Goal: Task Accomplishment & Management: Complete application form

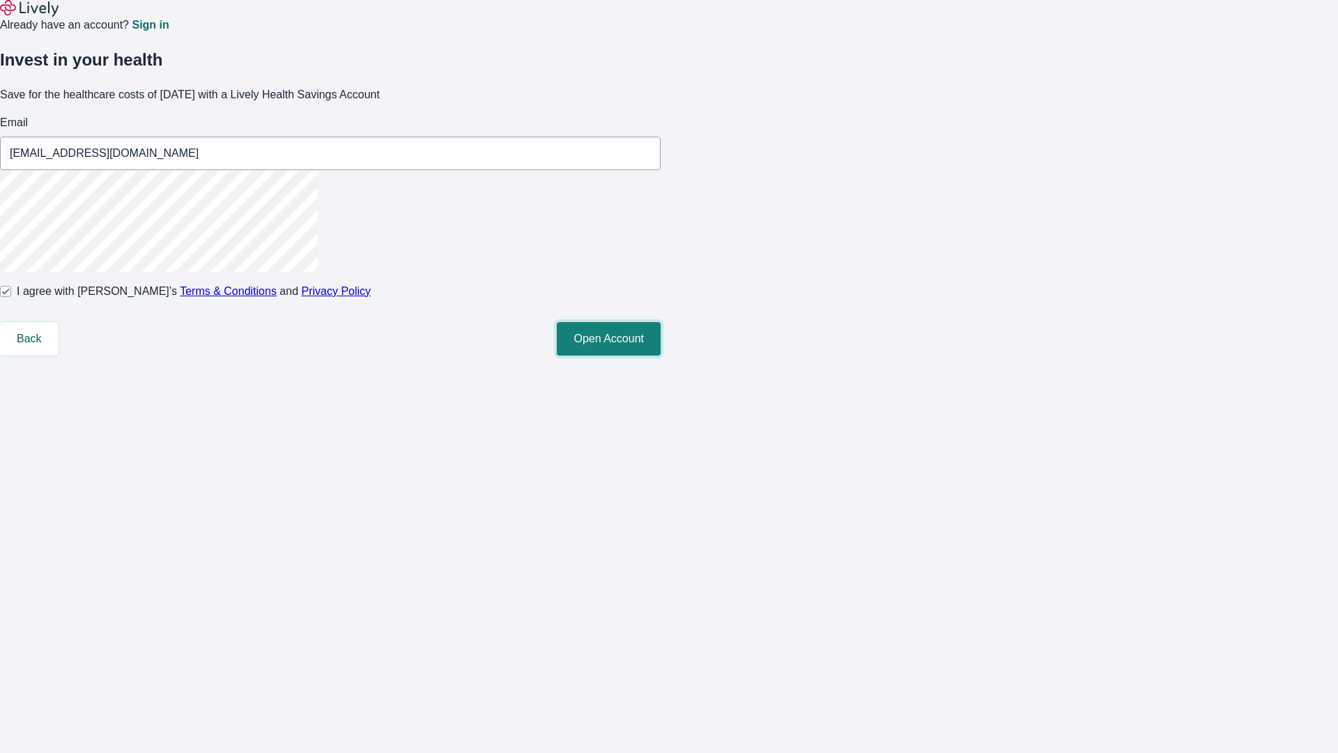
click at [661, 355] on button "Open Account" at bounding box center [609, 338] width 104 height 33
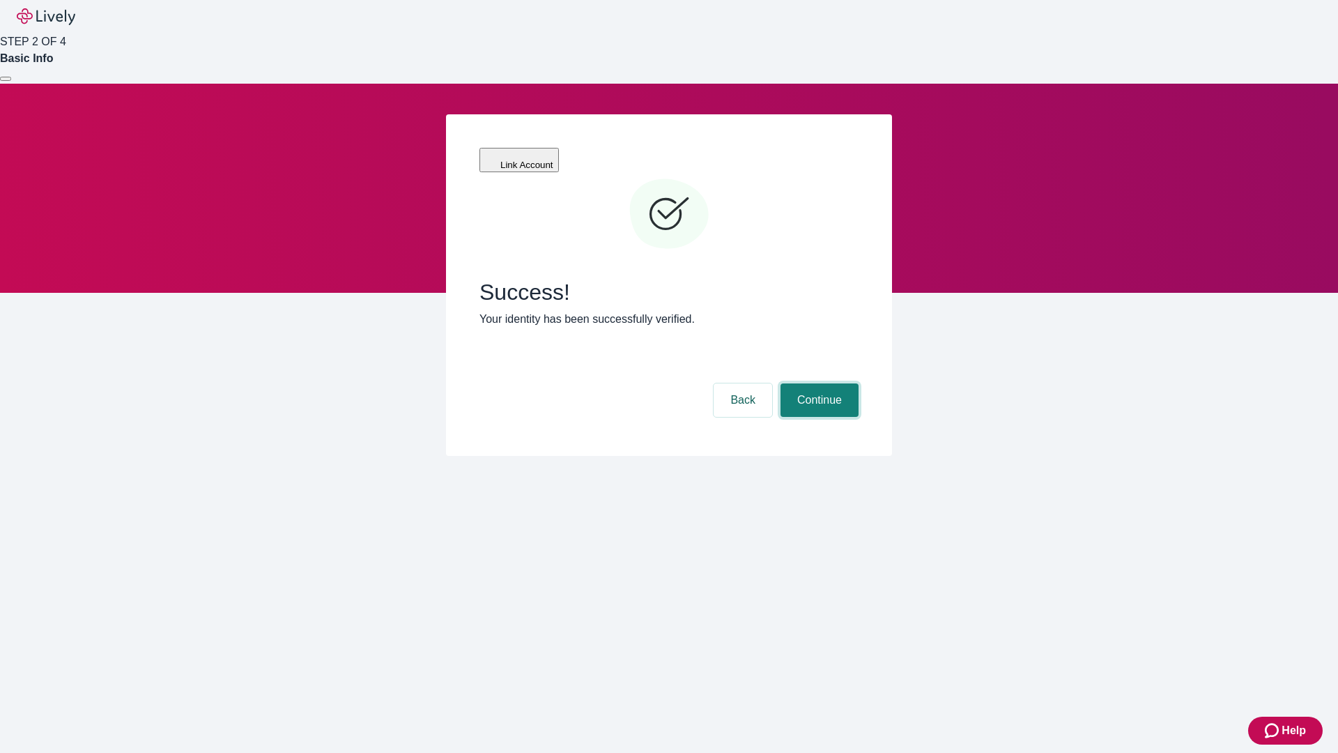
click at [818, 383] on button "Continue" at bounding box center [820, 399] width 78 height 33
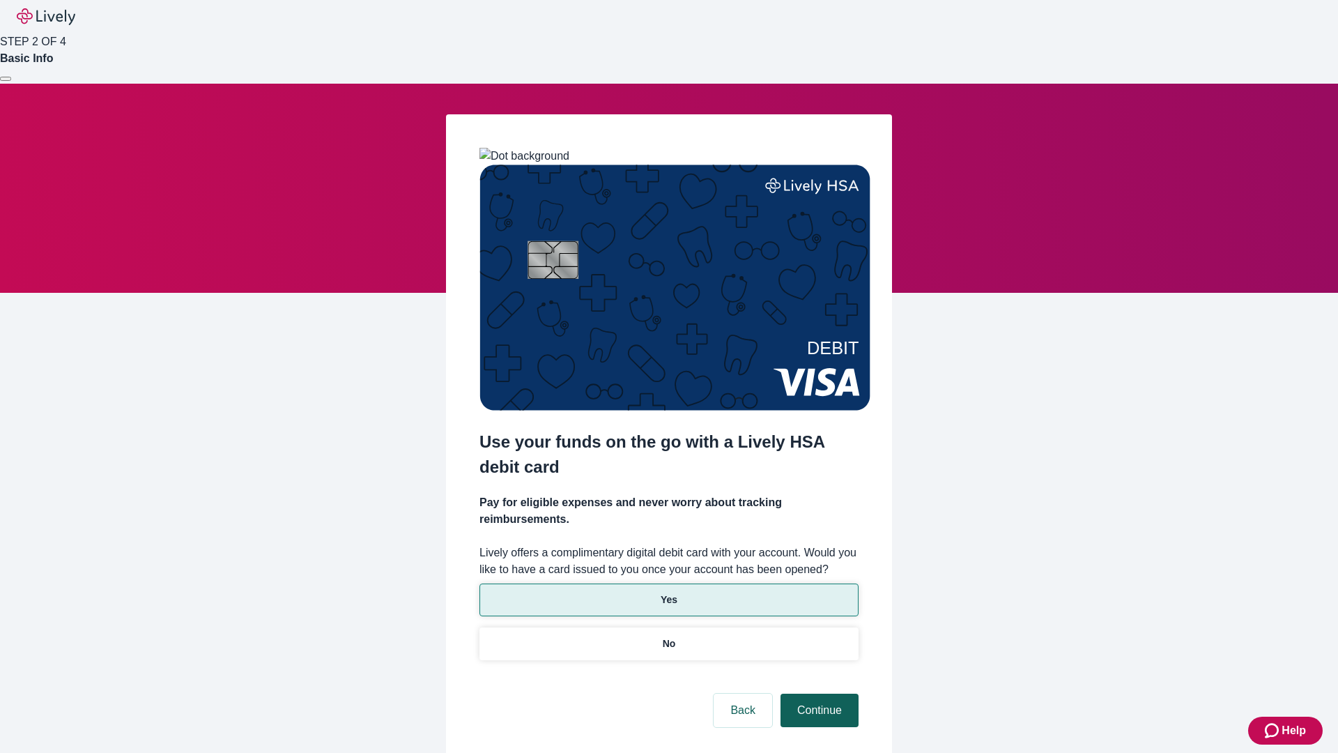
click at [668, 592] on p "Yes" at bounding box center [669, 599] width 17 height 15
click at [818, 693] on button "Continue" at bounding box center [820, 709] width 78 height 33
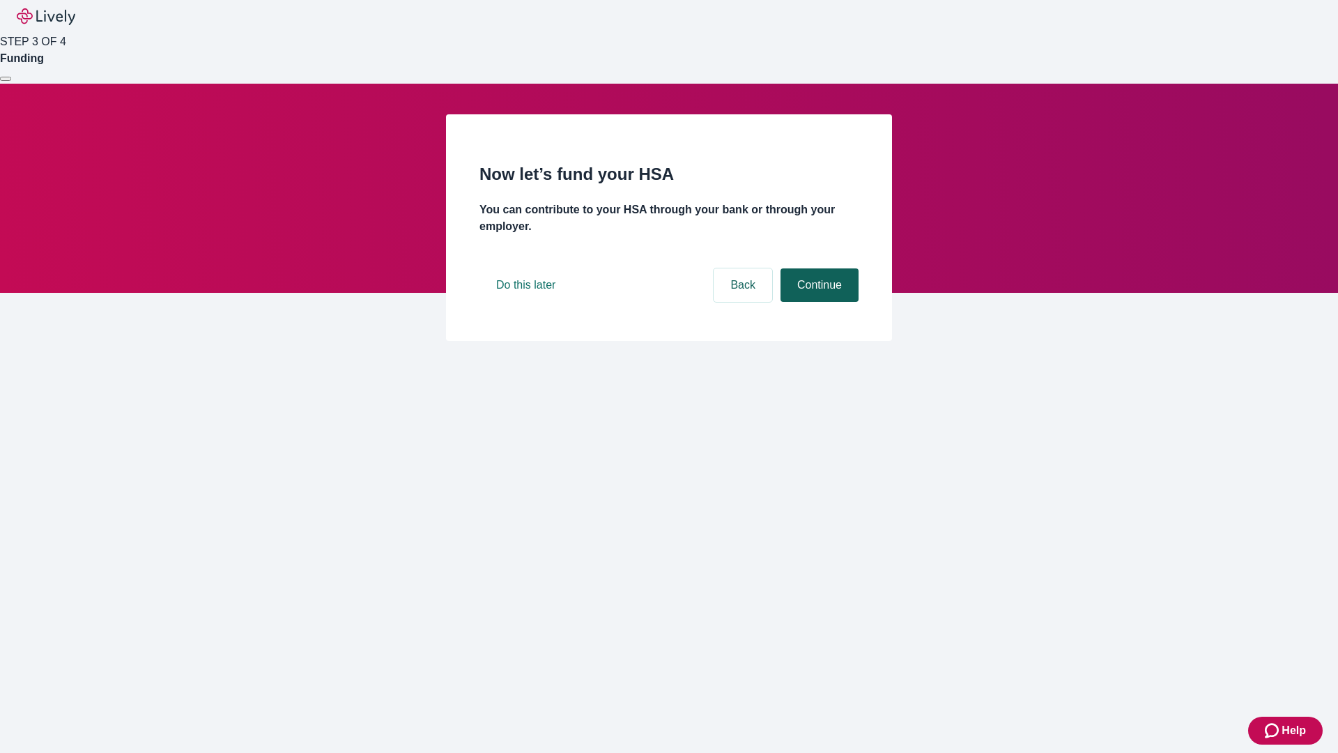
click at [818, 302] on button "Continue" at bounding box center [820, 284] width 78 height 33
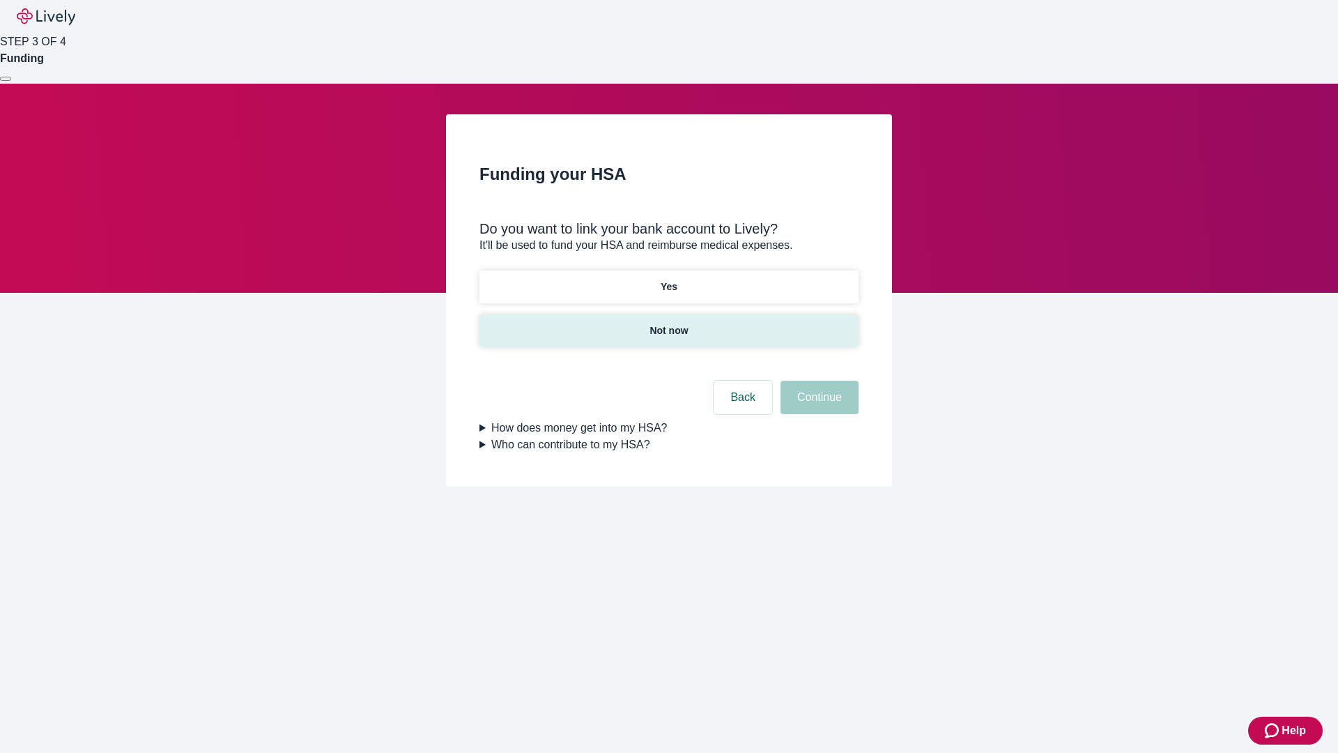
click at [668, 323] on p "Not now" at bounding box center [669, 330] width 38 height 15
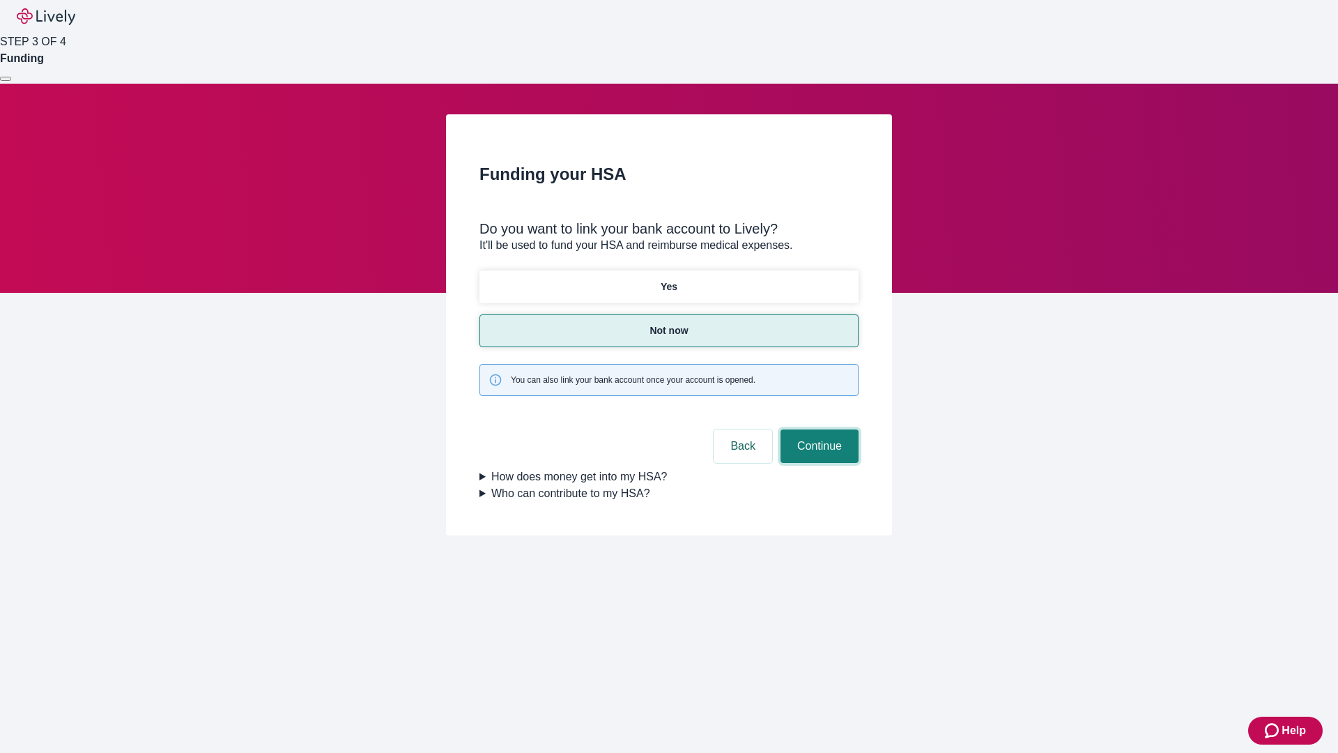
click at [818, 429] on button "Continue" at bounding box center [820, 445] width 78 height 33
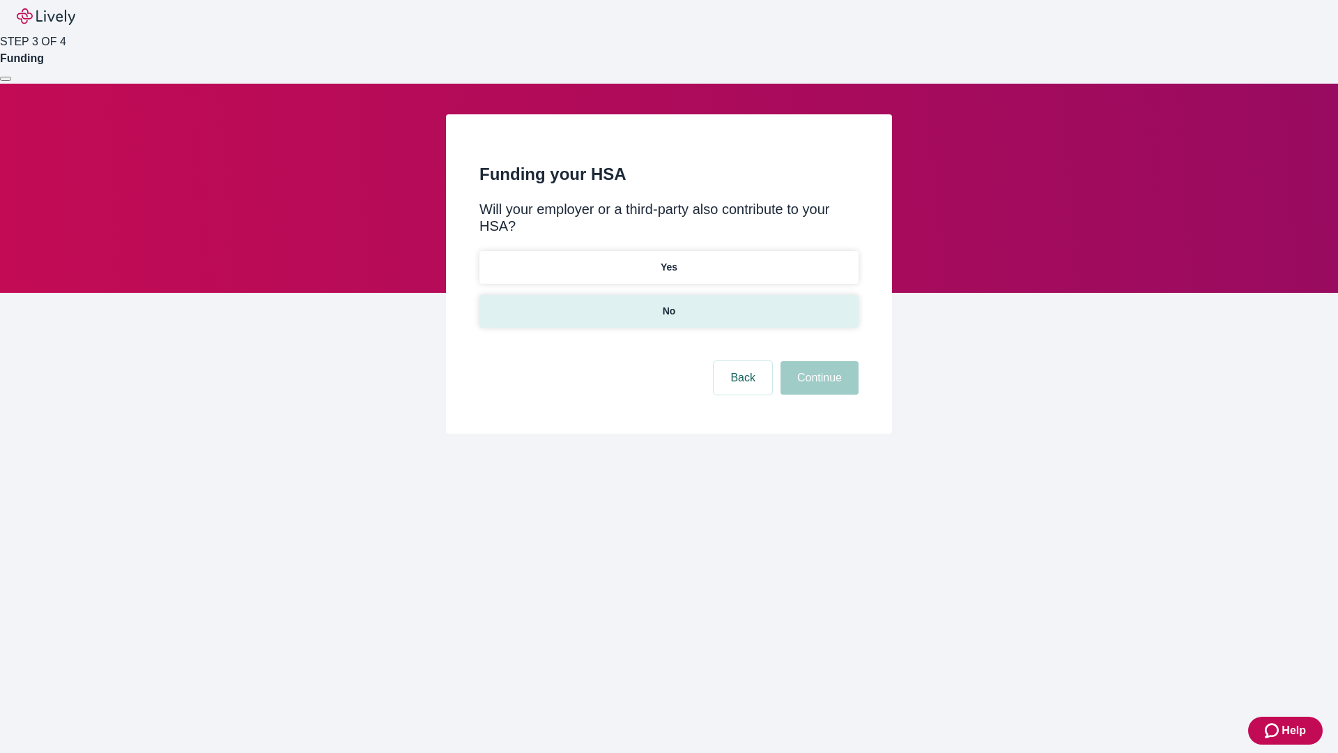
click at [668, 304] on p "No" at bounding box center [669, 311] width 13 height 15
click at [818, 361] on button "Continue" at bounding box center [820, 377] width 78 height 33
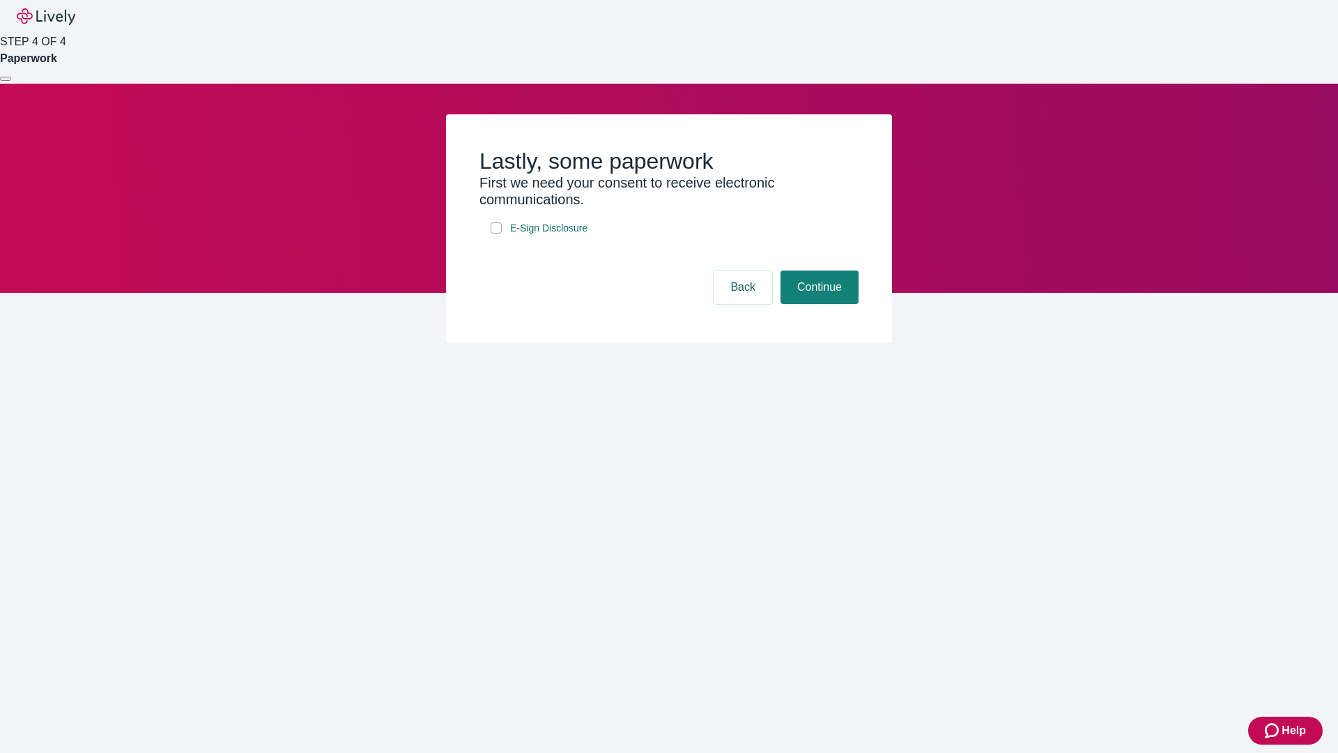
click at [496, 233] on input "E-Sign Disclosure" at bounding box center [496, 227] width 11 height 11
checkbox input "true"
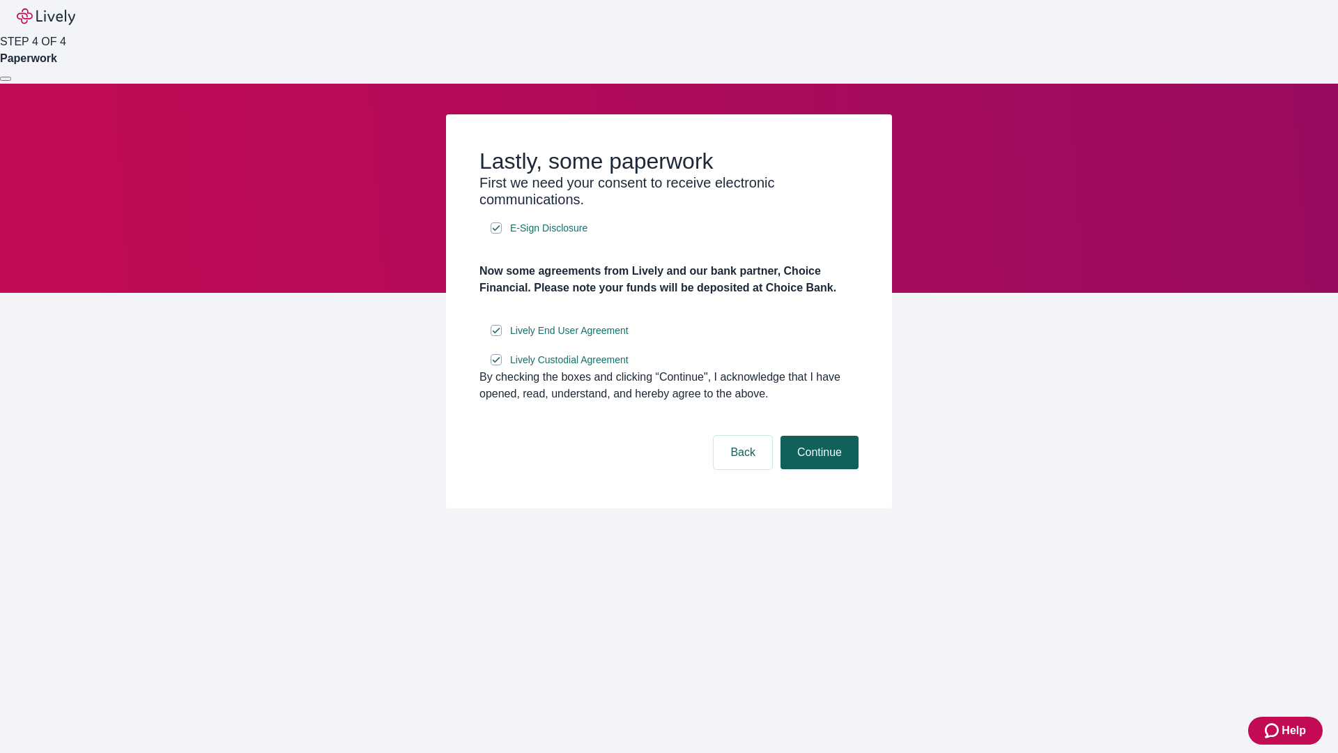
click at [818, 469] on button "Continue" at bounding box center [820, 452] width 78 height 33
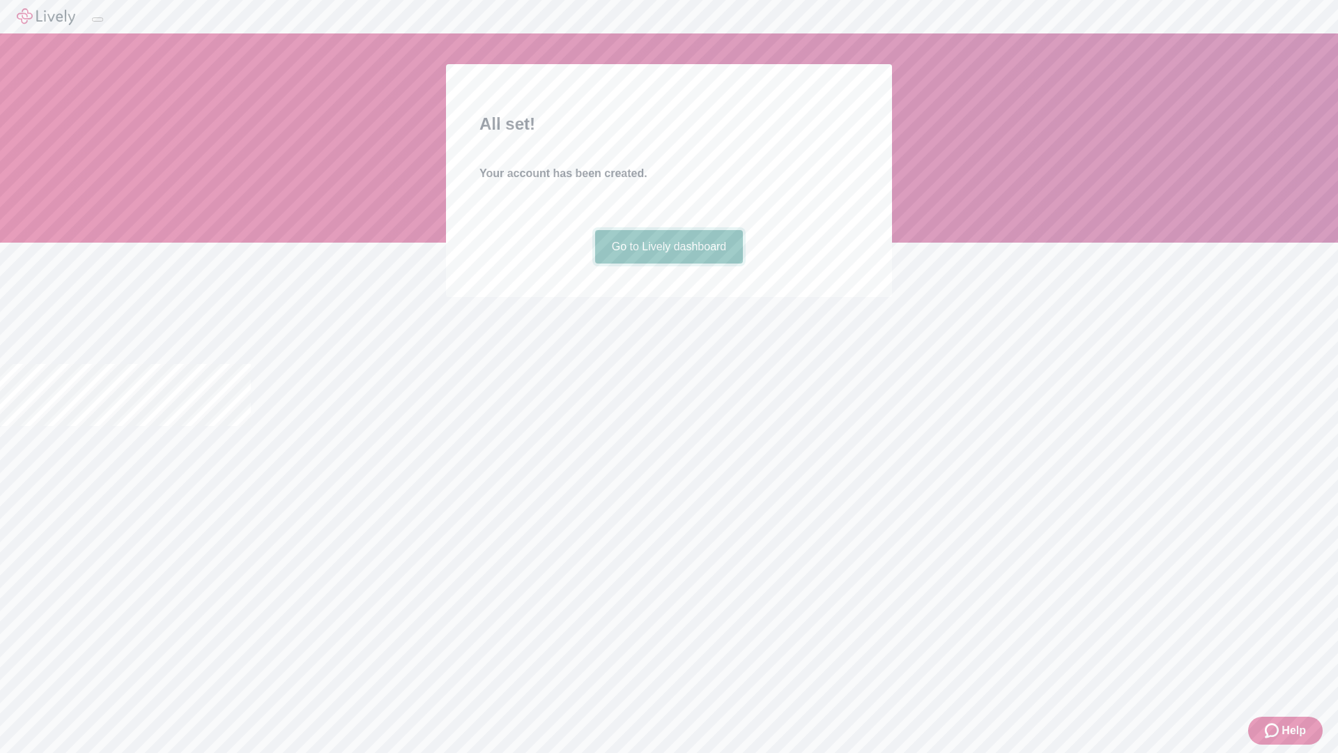
click at [668, 263] on link "Go to Lively dashboard" at bounding box center [669, 246] width 148 height 33
